Goal: Navigation & Orientation: Find specific page/section

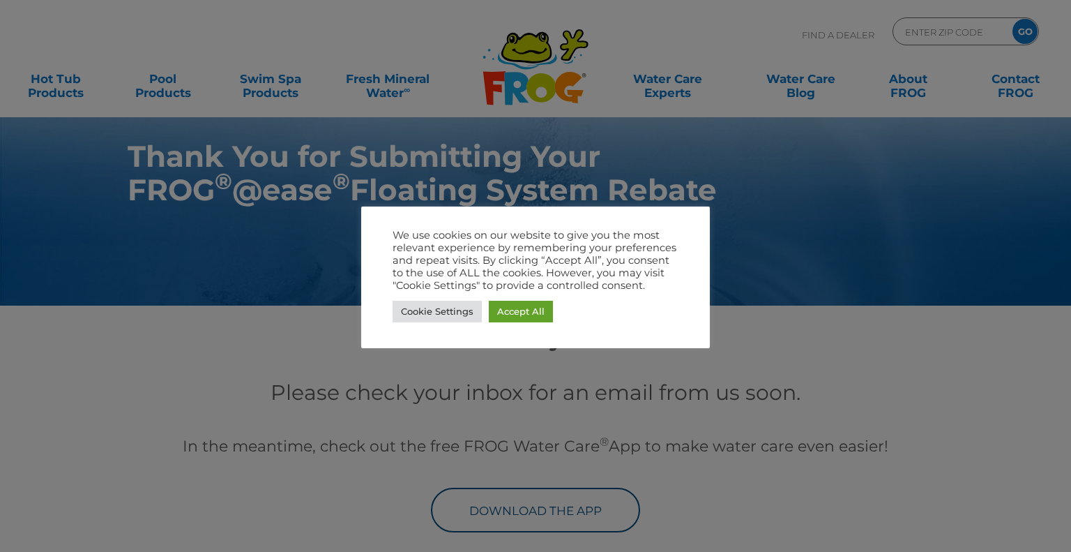
click at [232, 334] on div at bounding box center [535, 276] width 1071 height 552
click at [430, 308] on link "Cookie Settings" at bounding box center [437, 312] width 89 height 22
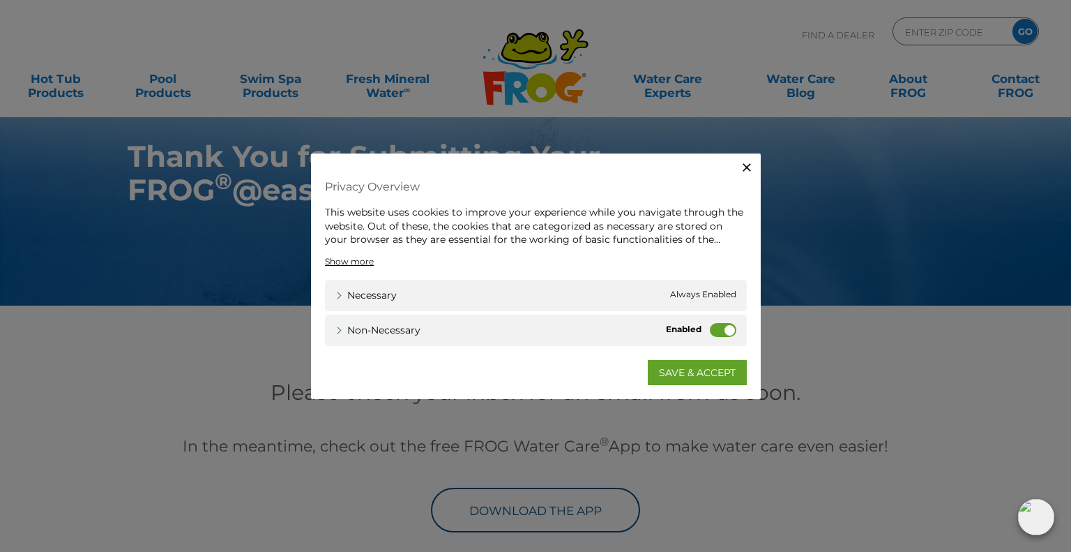
drag, startPoint x: 728, startPoint y: 331, endPoint x: 720, endPoint y: 333, distance: 7.8
click at [716, 339] on div "Non-necessary Non-necessary" at bounding box center [536, 329] width 422 height 31
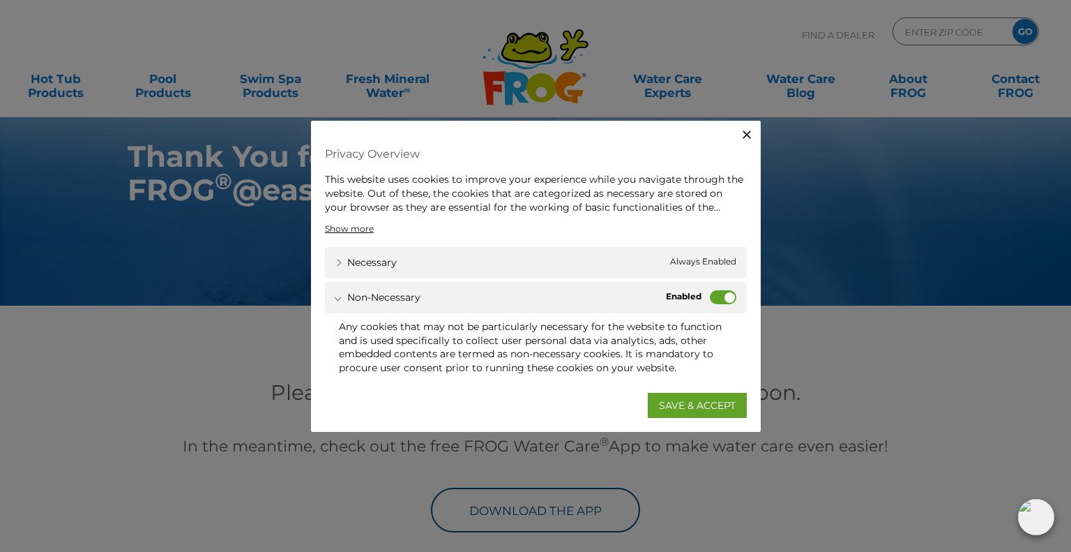
drag, startPoint x: 731, startPoint y: 299, endPoint x: 709, endPoint y: 298, distance: 22.4
click at [709, 298] on div "Non-necessary Non-necessary" at bounding box center [536, 297] width 422 height 31
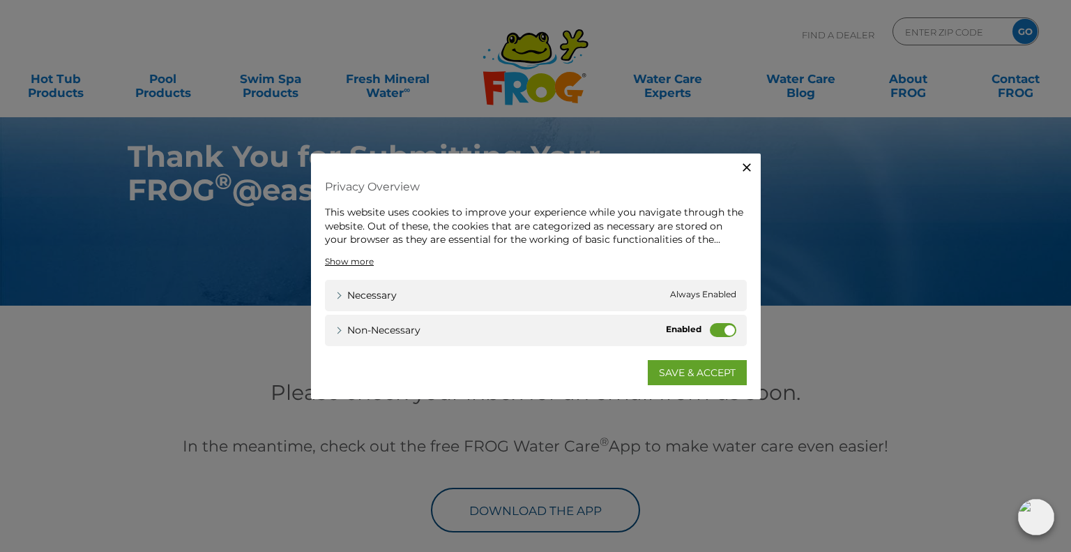
click at [718, 326] on label "Non-necessary" at bounding box center [723, 329] width 27 height 14
click at [0, 0] on input "Non-necessary" at bounding box center [0, 0] width 0 height 0
click at [704, 368] on link "SAVE & ACCEPT" at bounding box center [697, 371] width 99 height 25
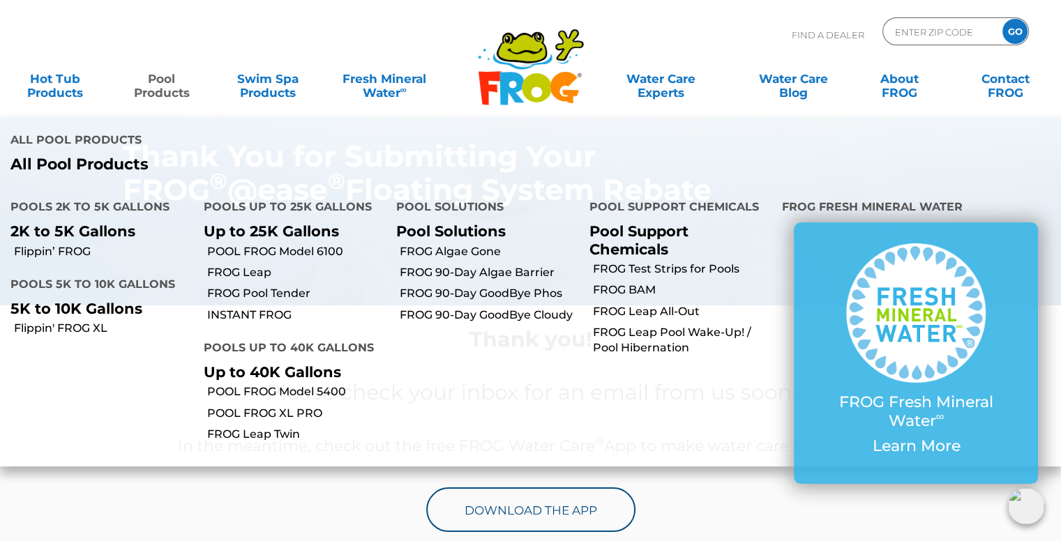
click at [268, 223] on p "Up to 25K Gallons" at bounding box center [290, 231] width 172 height 17
click at [169, 86] on link "Pool Products" at bounding box center [161, 79] width 82 height 28
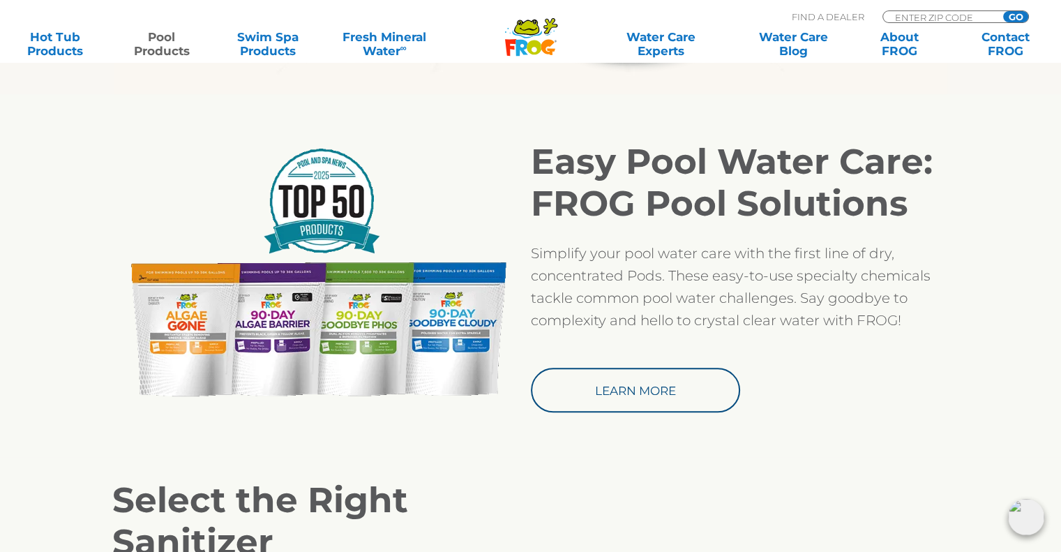
scroll to position [1116, 0]
